Goal: Transaction & Acquisition: Subscribe to service/newsletter

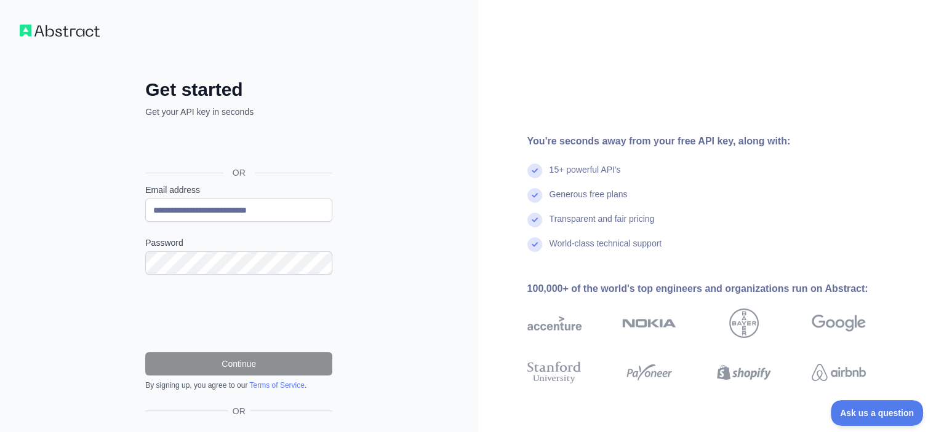
scroll to position [71, 0]
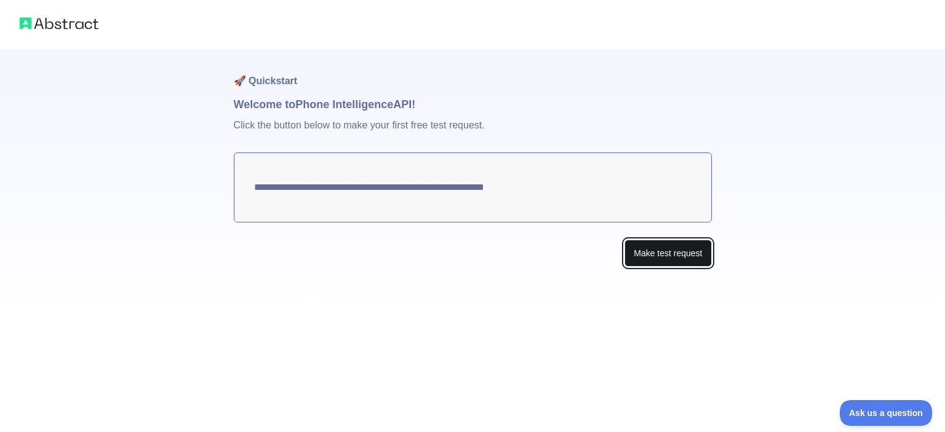
click at [650, 256] on button "Make test request" at bounding box center [667, 254] width 87 height 28
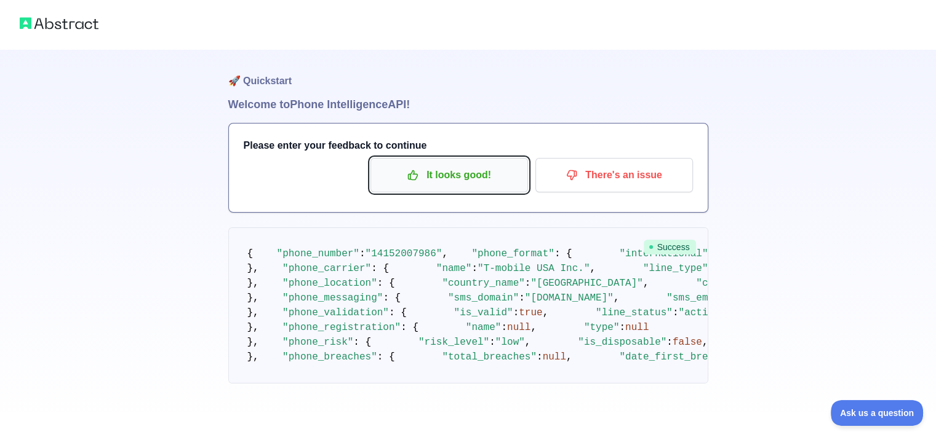
click at [499, 182] on p "It looks good!" at bounding box center [449, 175] width 139 height 21
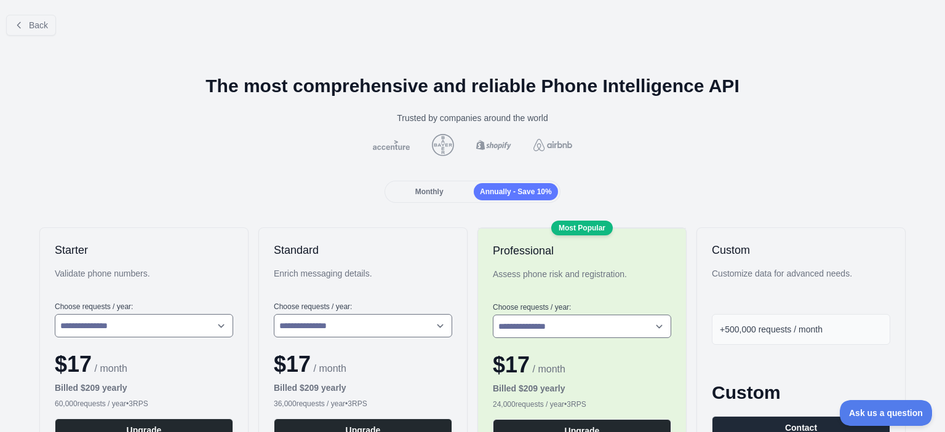
click at [426, 190] on span "Monthly" at bounding box center [429, 192] width 28 height 9
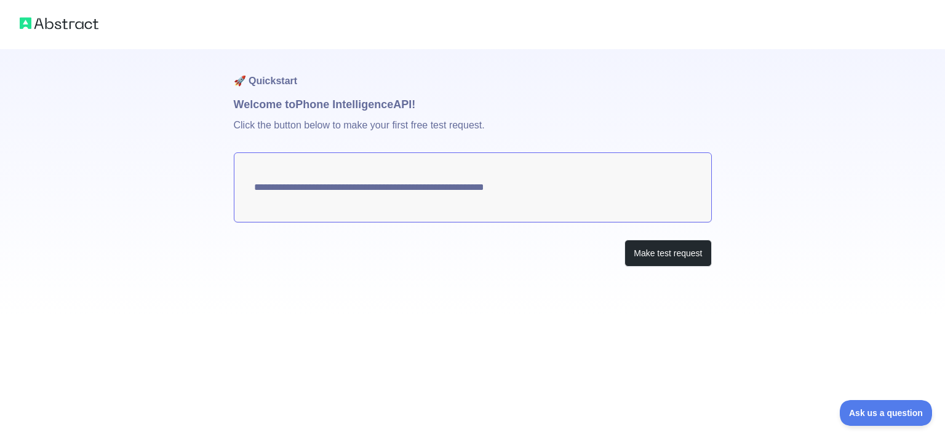
click at [514, 193] on textarea "**********" at bounding box center [473, 188] width 478 height 70
click at [677, 258] on button "Make test request" at bounding box center [667, 254] width 87 height 28
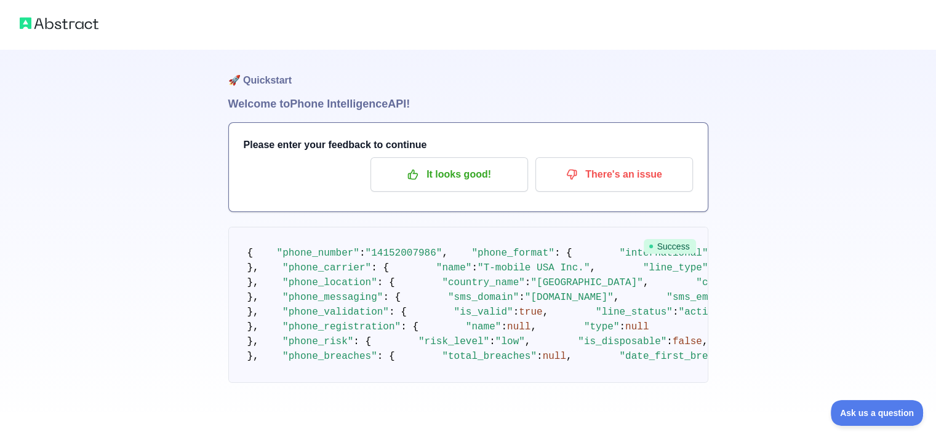
scroll to position [130, 0]
